Goal: Information Seeking & Learning: Check status

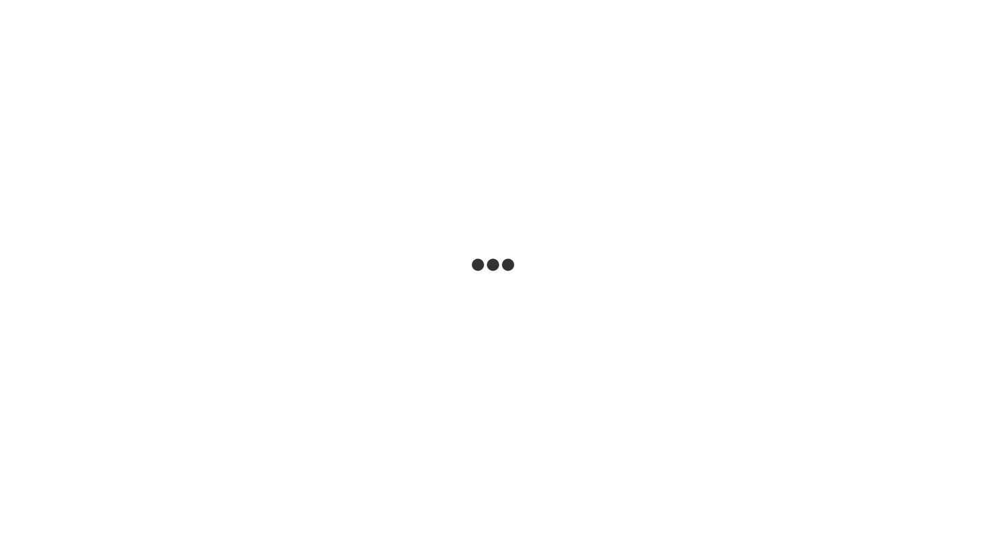
select select "**"
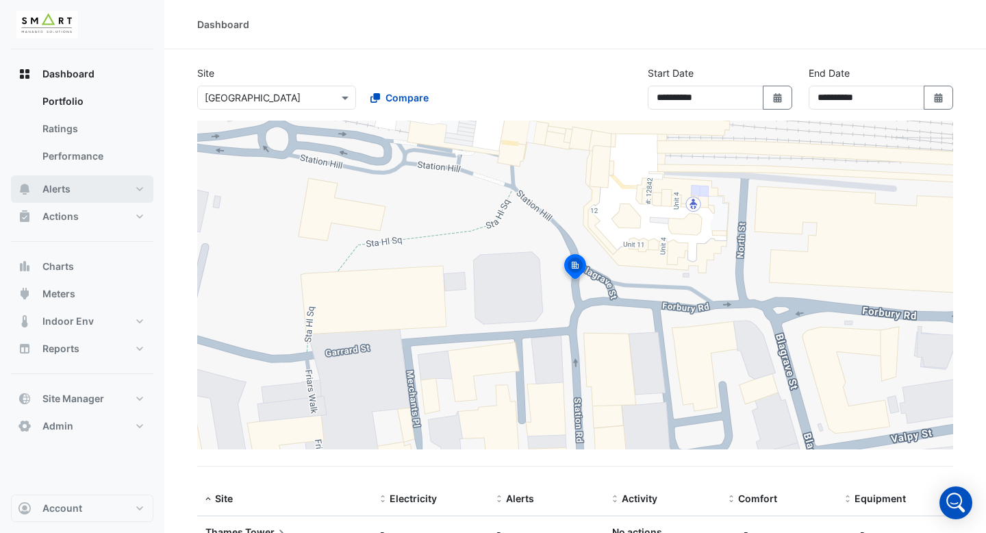
click at [82, 187] on button "Alerts" at bounding box center [82, 188] width 142 height 27
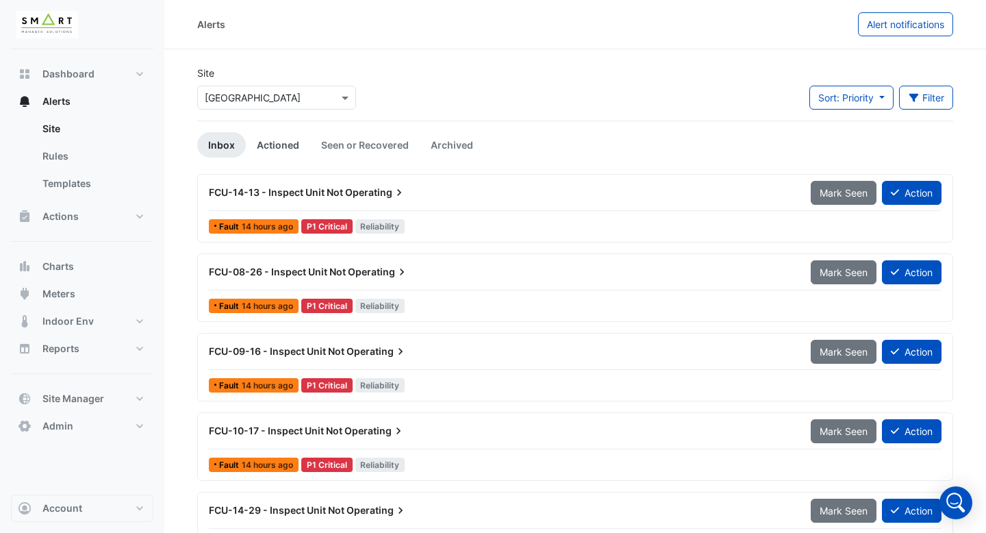
click at [273, 140] on link "Actioned" at bounding box center [278, 144] width 64 height 25
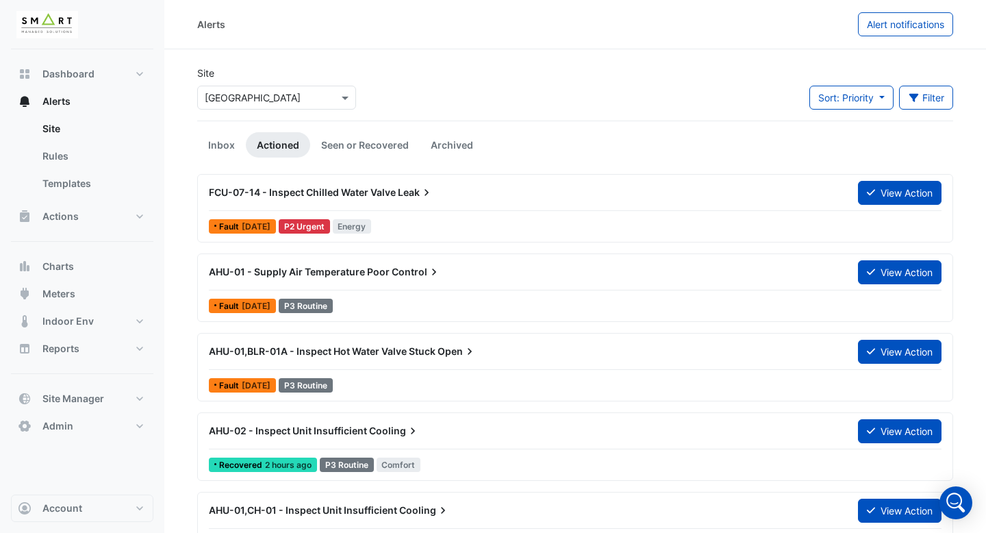
click at [715, 198] on div "FCU-07-14 - Inspect Chilled Water Valve Leak" at bounding box center [525, 193] width 633 height 14
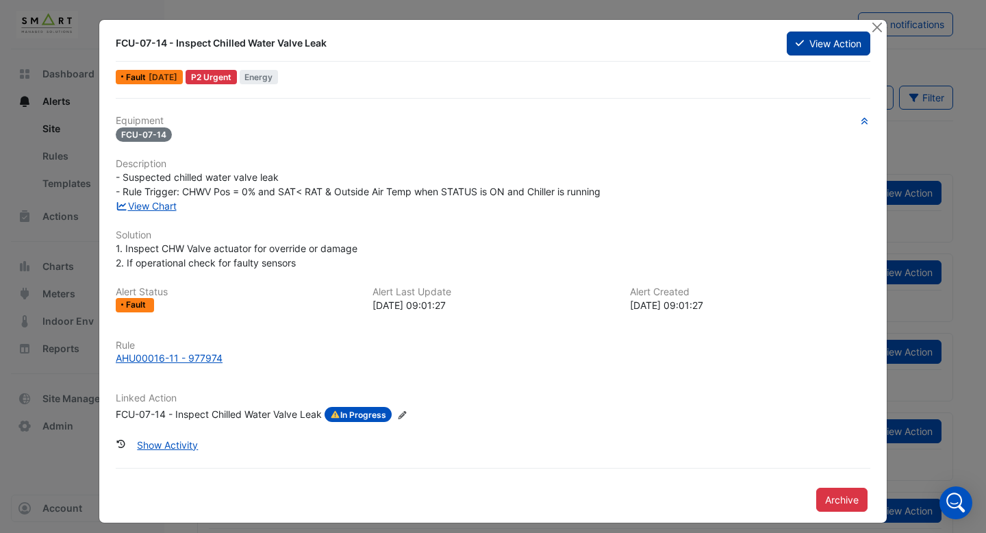
click at [859, 42] on button "View Action" at bounding box center [829, 44] width 84 height 24
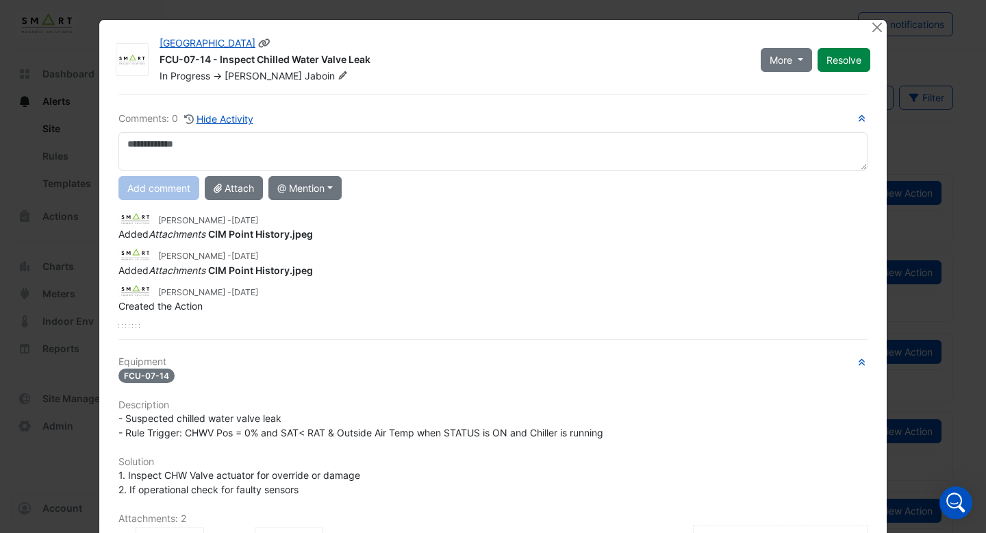
click at [339, 75] on icon at bounding box center [343, 75] width 8 height 8
